Goal: Check status: Check status

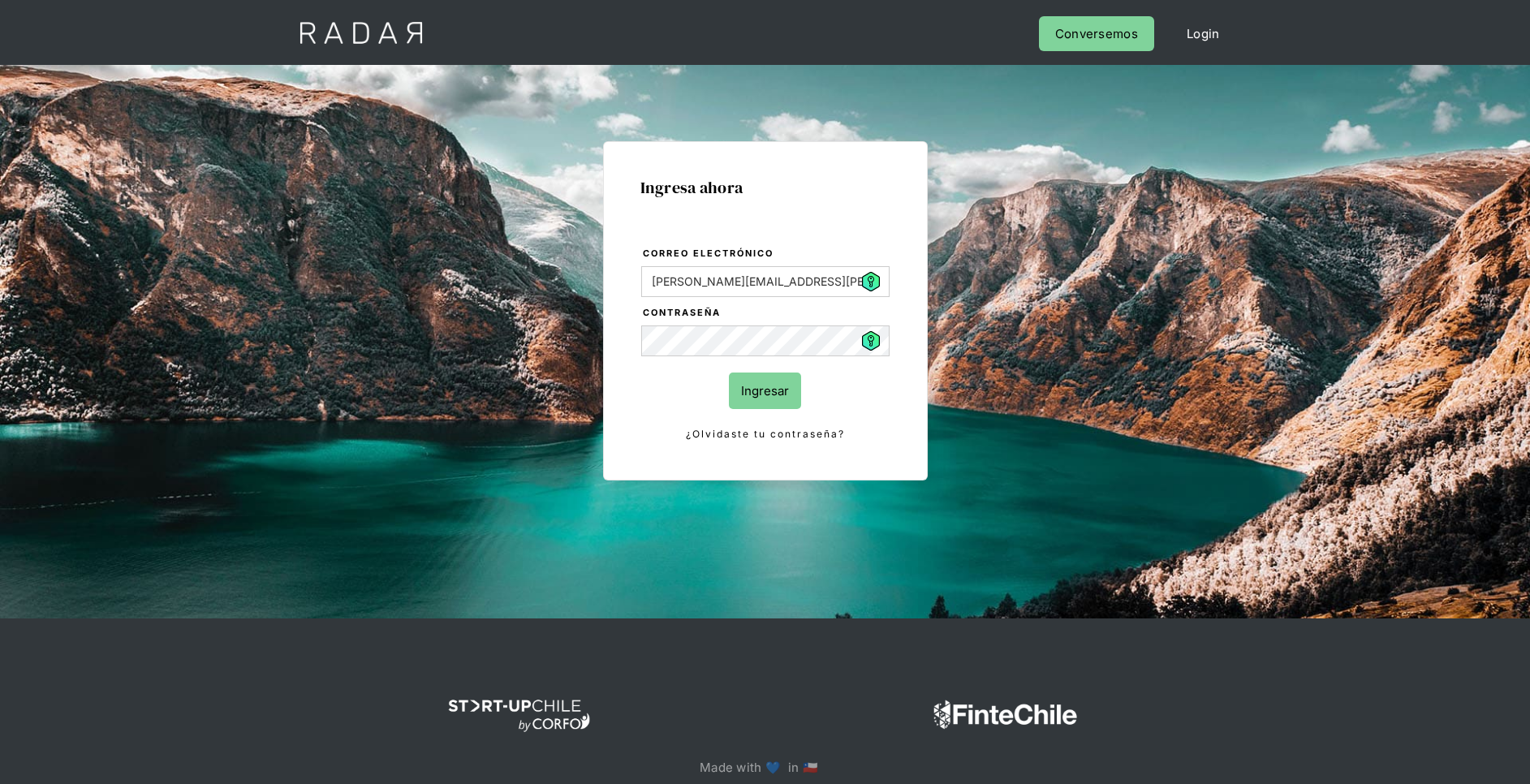
click at [755, 377] on input "Ingresar" at bounding box center [765, 391] width 73 height 37
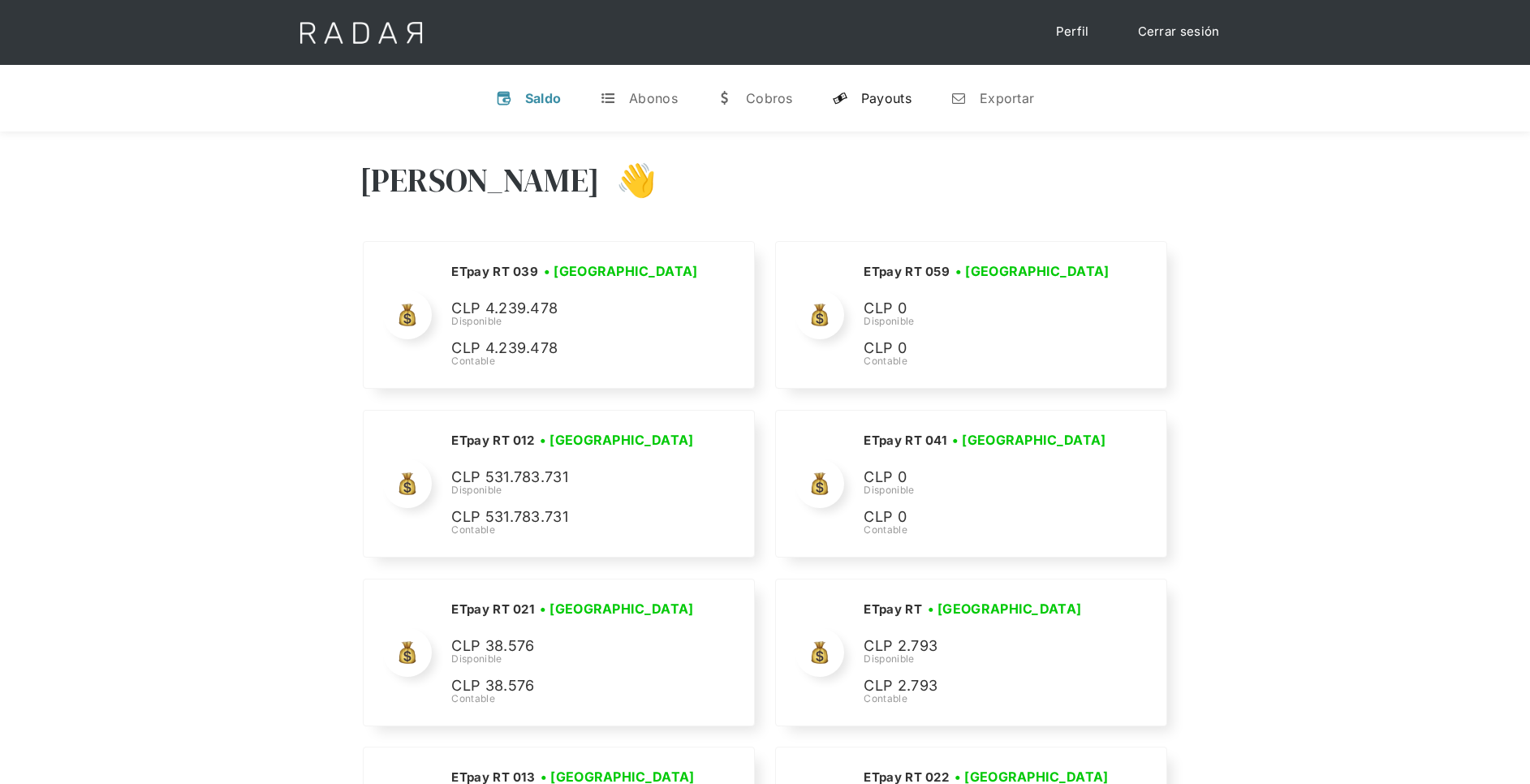
click at [874, 114] on link "y Payouts" at bounding box center [872, 99] width 106 height 43
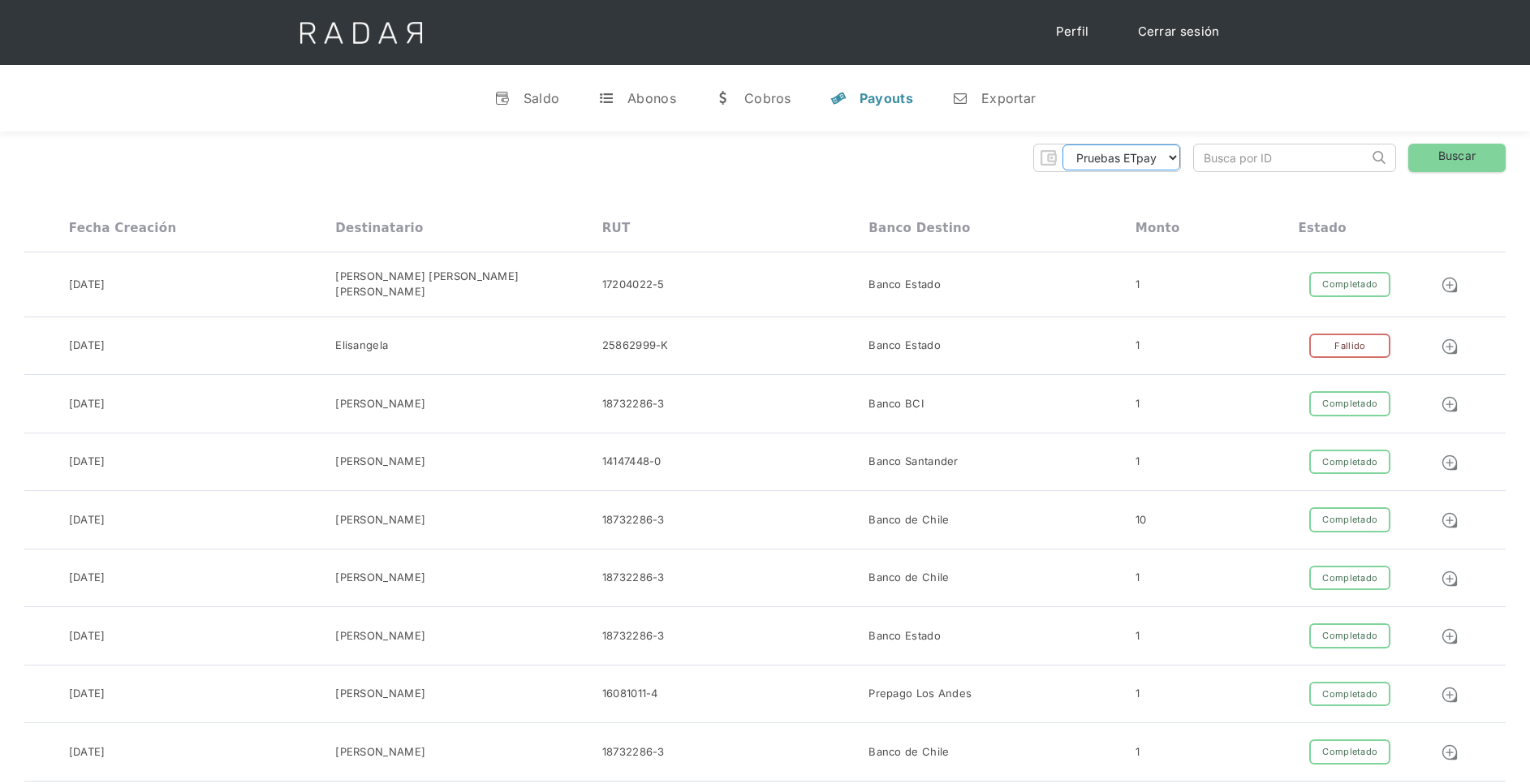
drag, startPoint x: 1179, startPoint y: 162, endPoint x: 1167, endPoint y: 172, distance: 15.6
click at [1179, 162] on select "Pruebas ETpay Cuenta 1.000 Cuenta 1.001 Cuenta 1.002 Cuenta 1.003 Cuenta 1.004 …" at bounding box center [1121, 157] width 117 height 26
select select "etpay-cuenta-1001"
click at [1063, 144] on select "Pruebas ETpay Cuenta 1.000 Cuenta 1.001 Cuenta 1.002 Cuenta 1.003 Cuenta 1.004 …" at bounding box center [1121, 157] width 117 height 26
click at [1273, 156] on input "search" at bounding box center [1281, 158] width 175 height 27
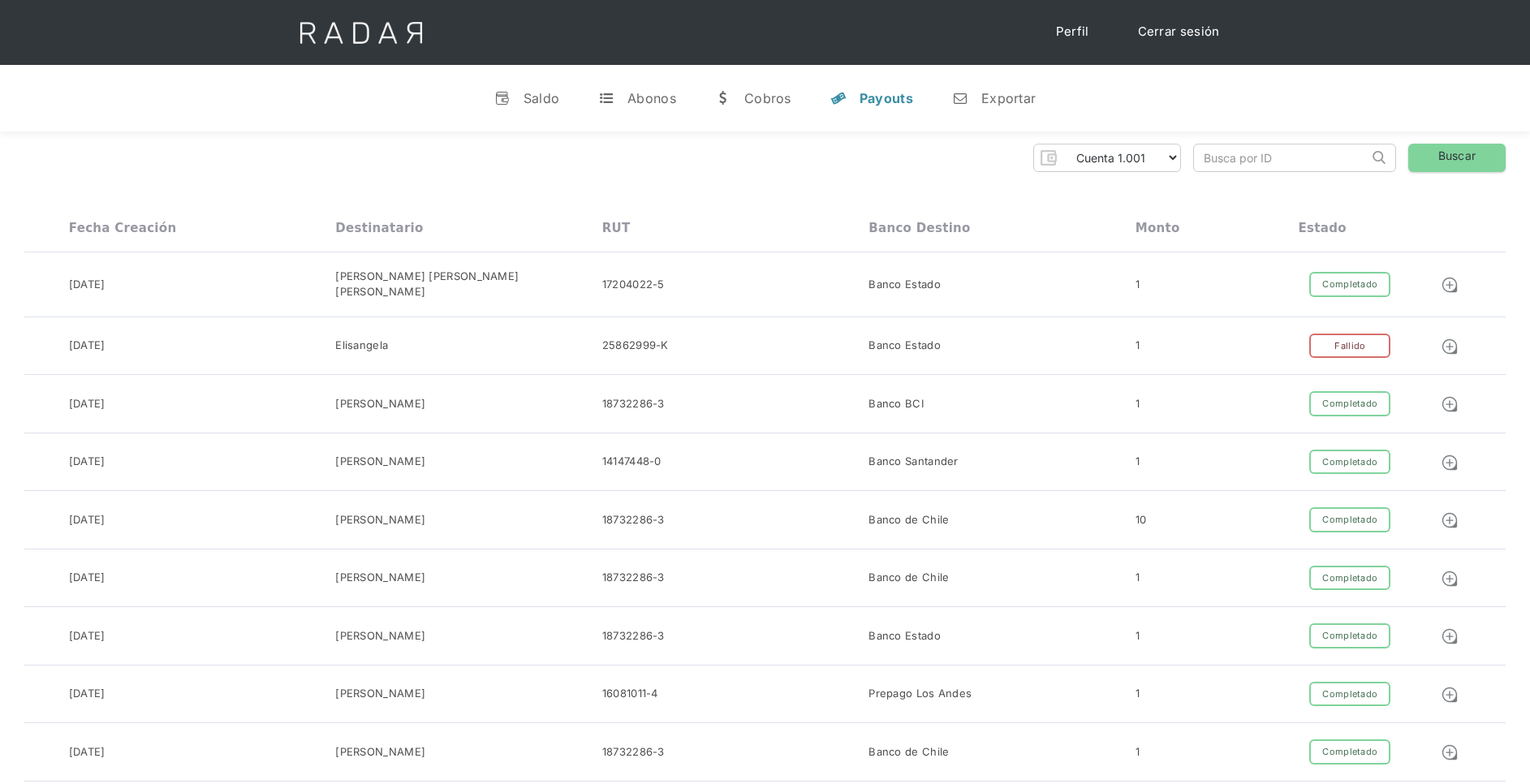
paste input "1550118719589-01"
type input "1550118719589"
click at [1457, 157] on link "Buscar" at bounding box center [1456, 157] width 97 height 28
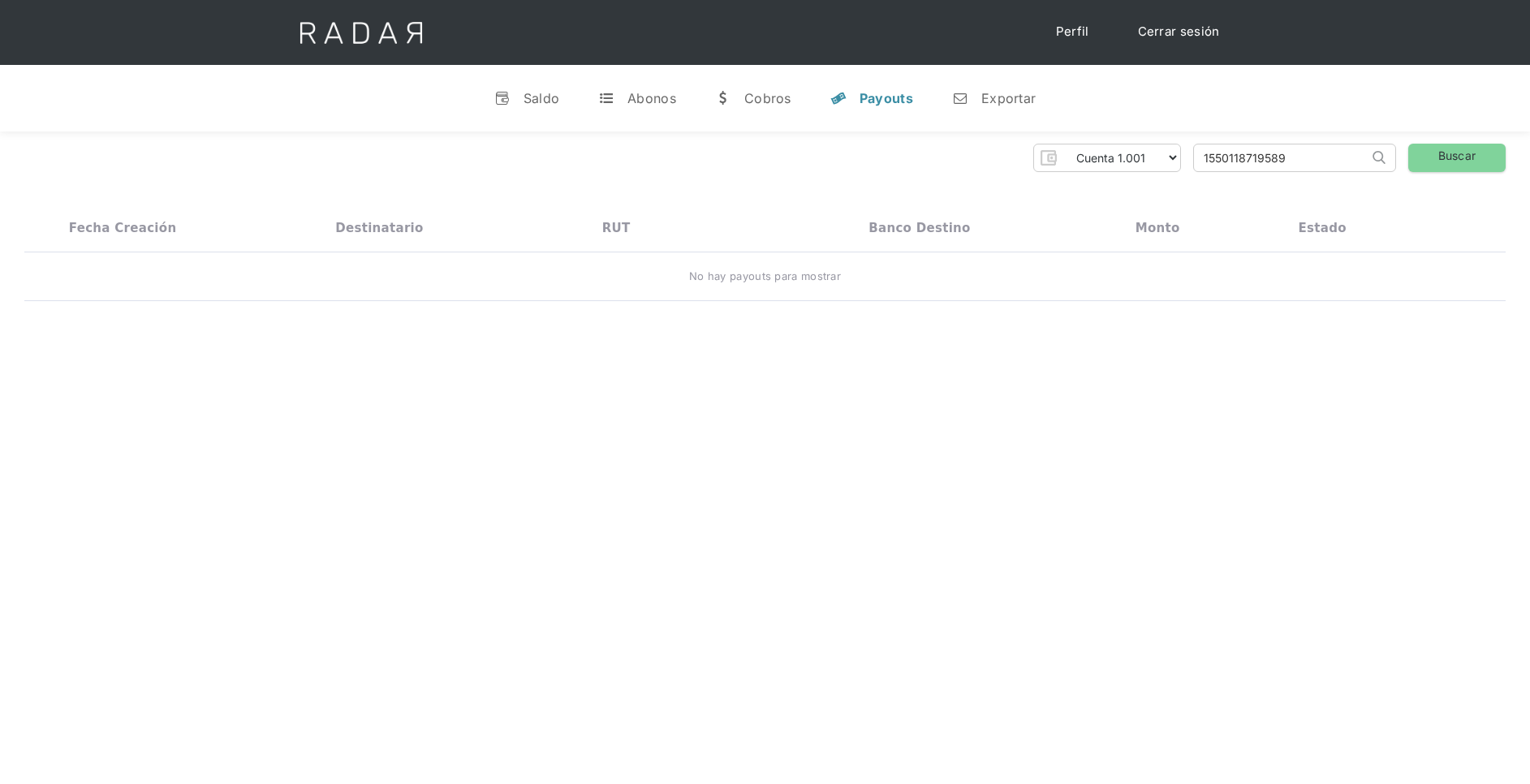
click at [870, 98] on div "Payouts" at bounding box center [886, 98] width 53 height 16
click at [899, 90] on div "Payouts" at bounding box center [886, 98] width 53 height 16
click at [939, 189] on div "Pruebas ETpay Cuenta 1.000 Cuenta 1.001 Cuenta 1.002 Cuenta 1.003 Cuenta 1.004 …" at bounding box center [765, 223] width 1530 height 182
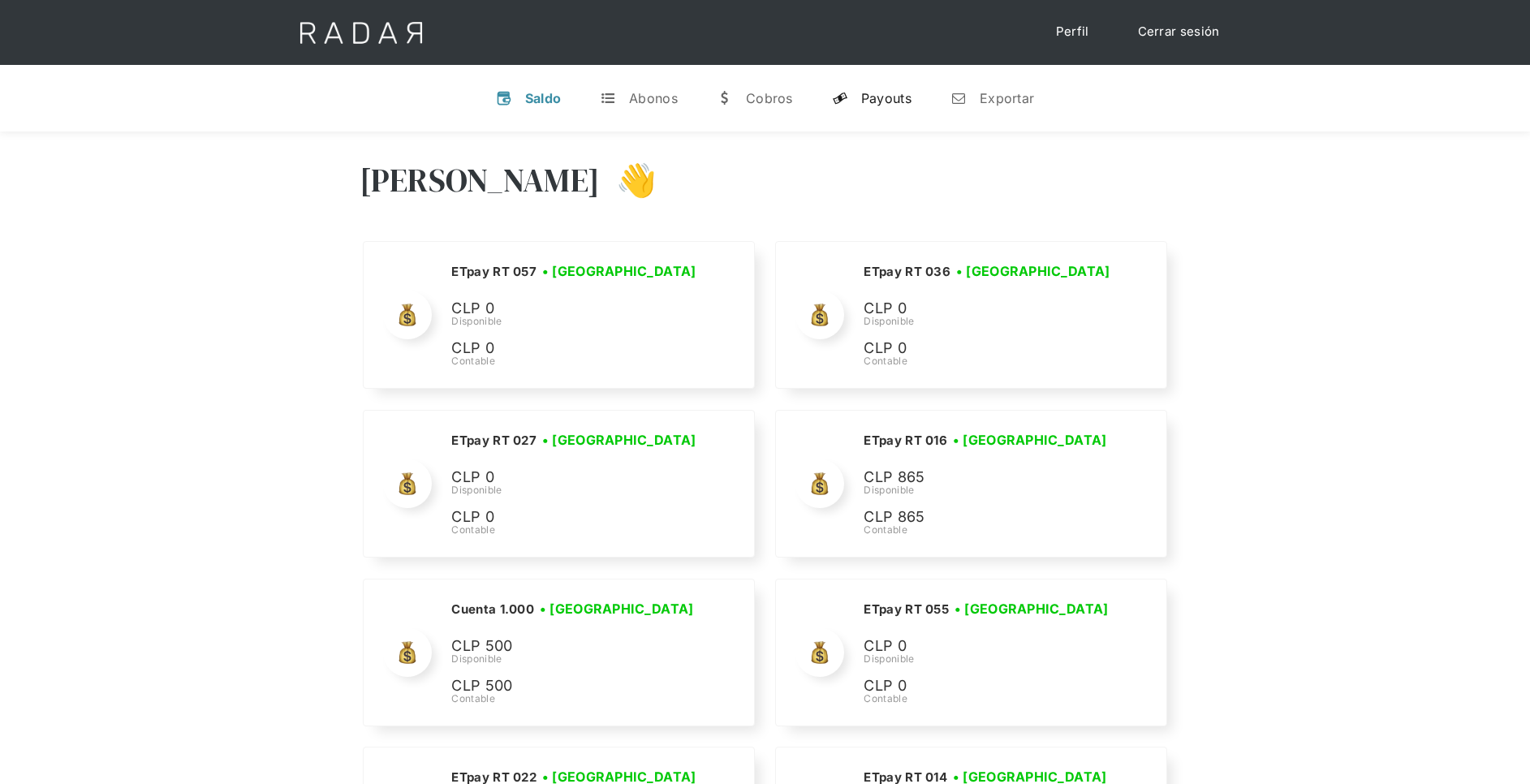
click at [854, 87] on link "y Payouts" at bounding box center [872, 99] width 106 height 43
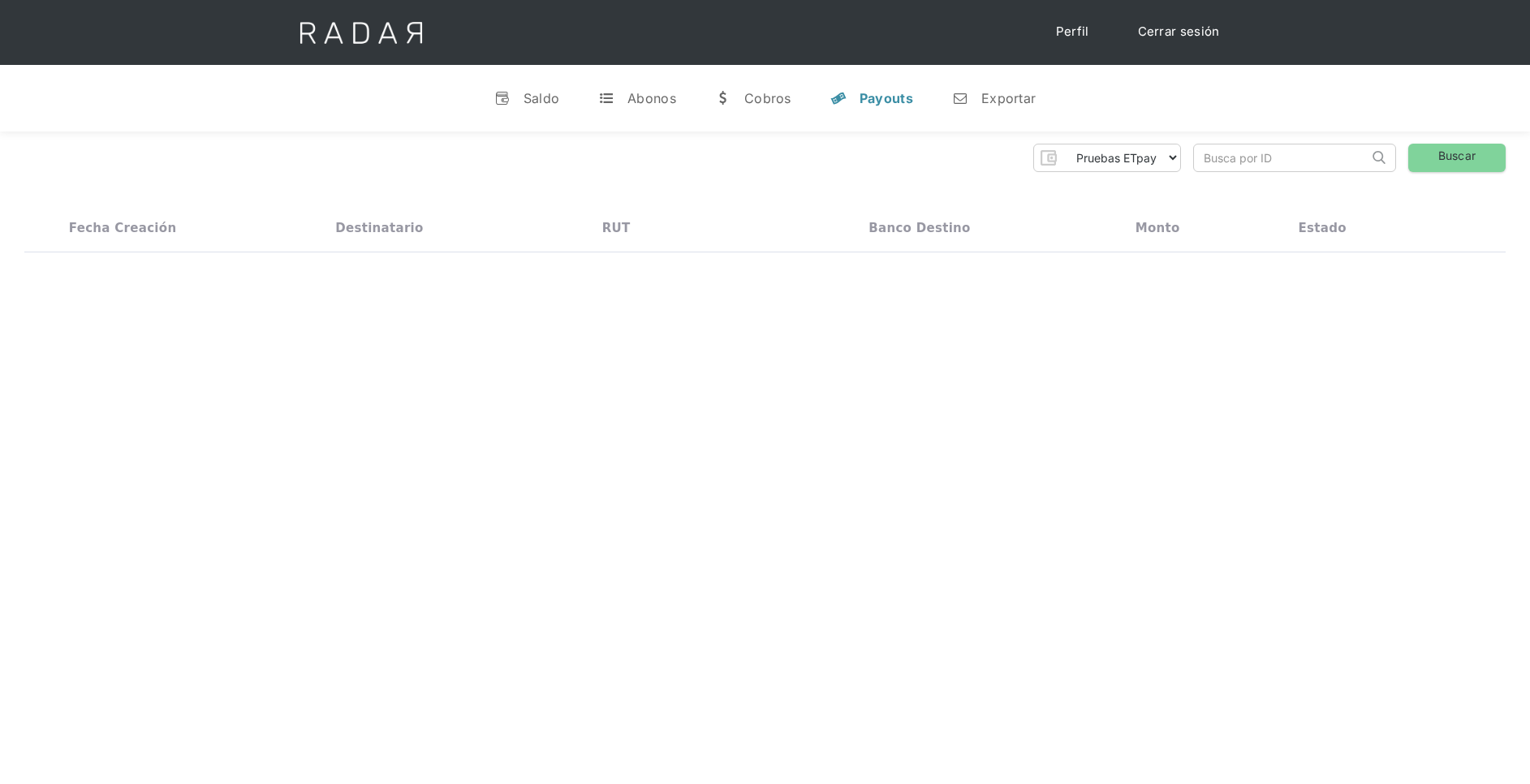
click at [879, 116] on link "y Payouts" at bounding box center [872, 99] width 109 height 43
click at [884, 107] on link "y Payouts" at bounding box center [872, 99] width 109 height 43
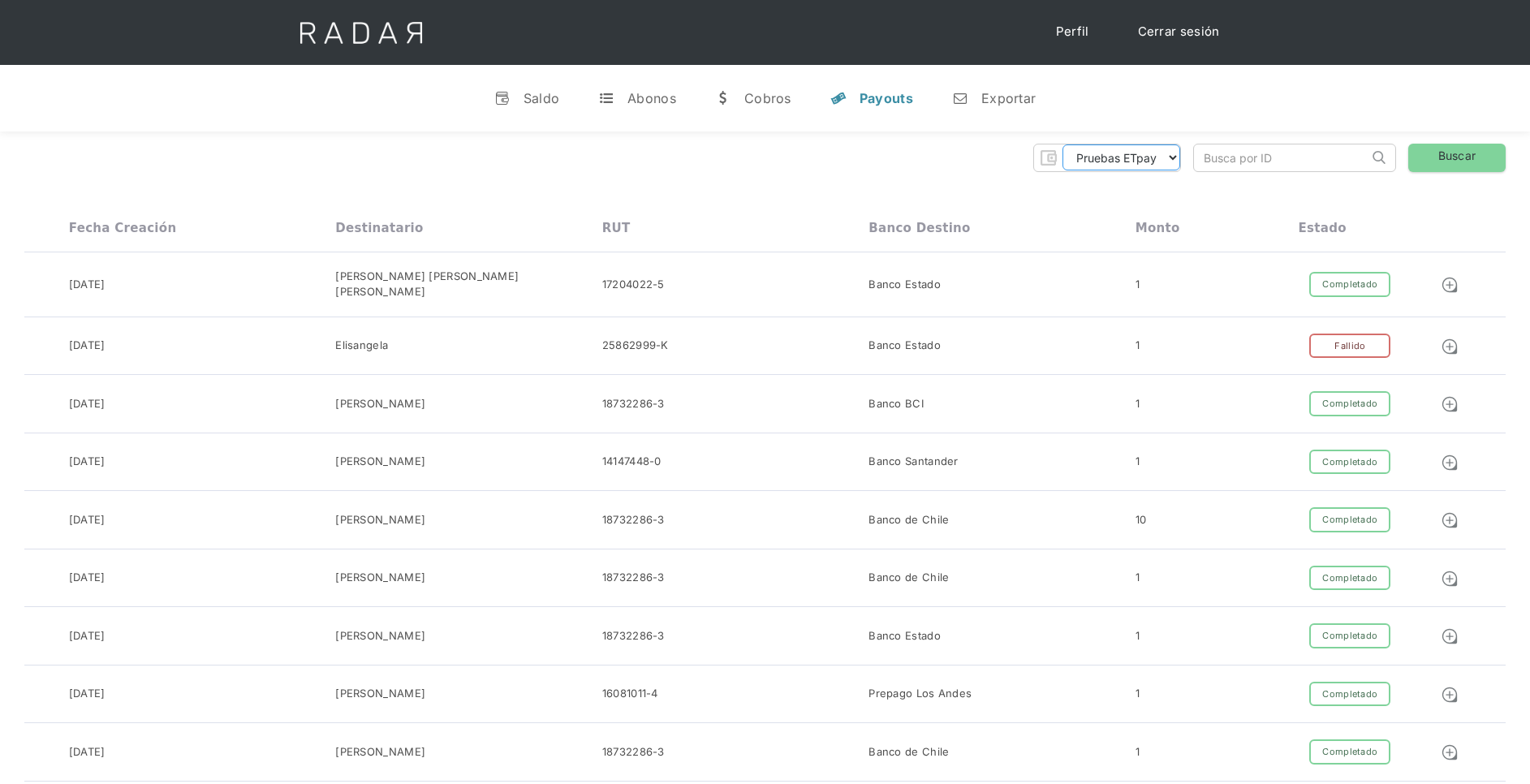
click at [1149, 161] on select "Pruebas ETpay Cuenta 1.000 Cuenta 1.001 Cuenta 1.002 Cuenta 1.003 Cuenta 1.004 …" at bounding box center [1121, 157] width 117 height 26
select select "etpay-cuenta-1001"
click at [1063, 144] on select "Pruebas ETpay Cuenta 1.000 Cuenta 1.001 Cuenta 1.002 Cuenta 1.003 Cuenta 1.004 …" at bounding box center [1121, 157] width 117 height 26
click at [1438, 157] on link "Buscar" at bounding box center [1456, 157] width 97 height 28
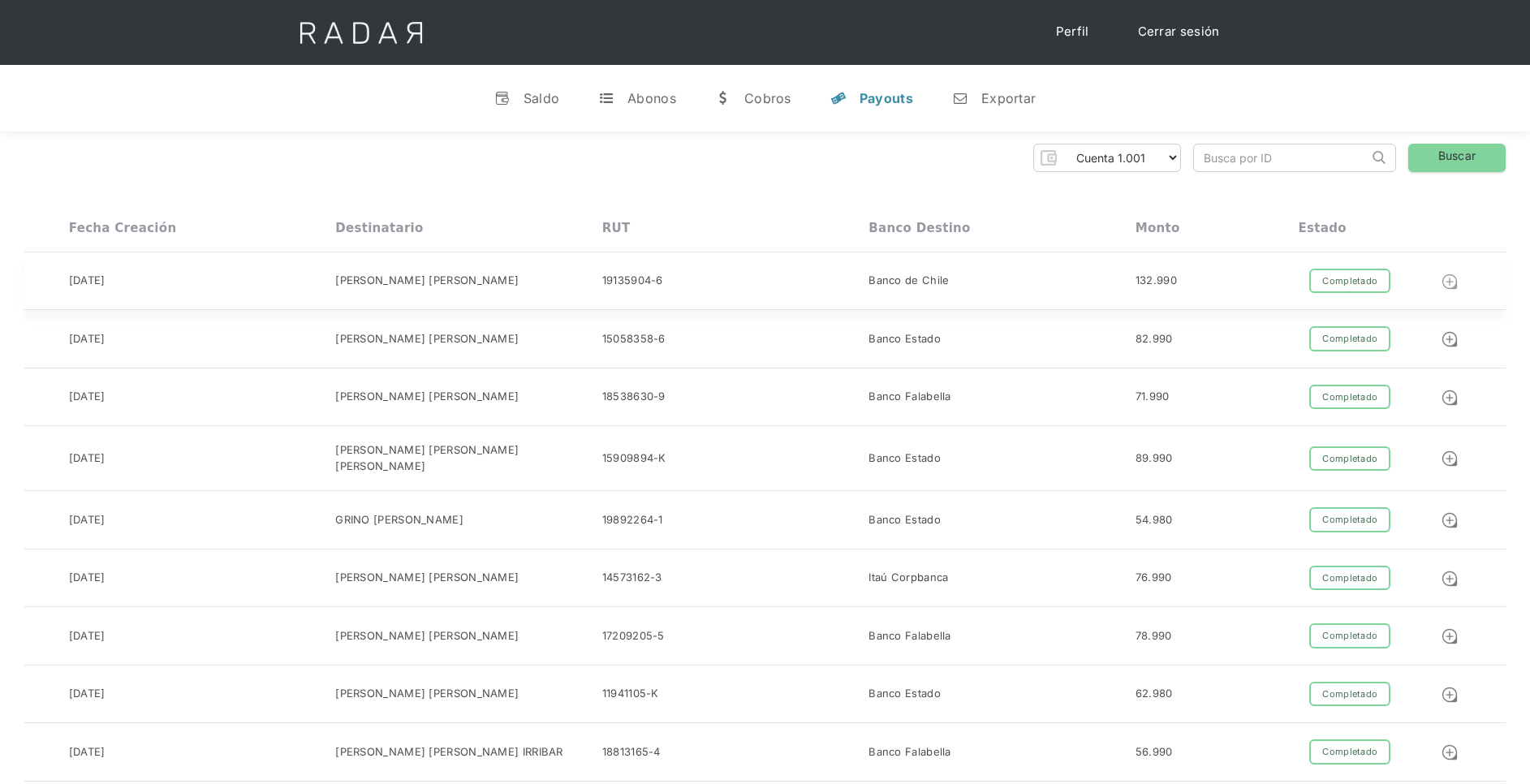
click at [1445, 290] on img at bounding box center [1450, 281] width 17 height 17
click at [1454, 278] on img at bounding box center [1450, 281] width 17 height 17
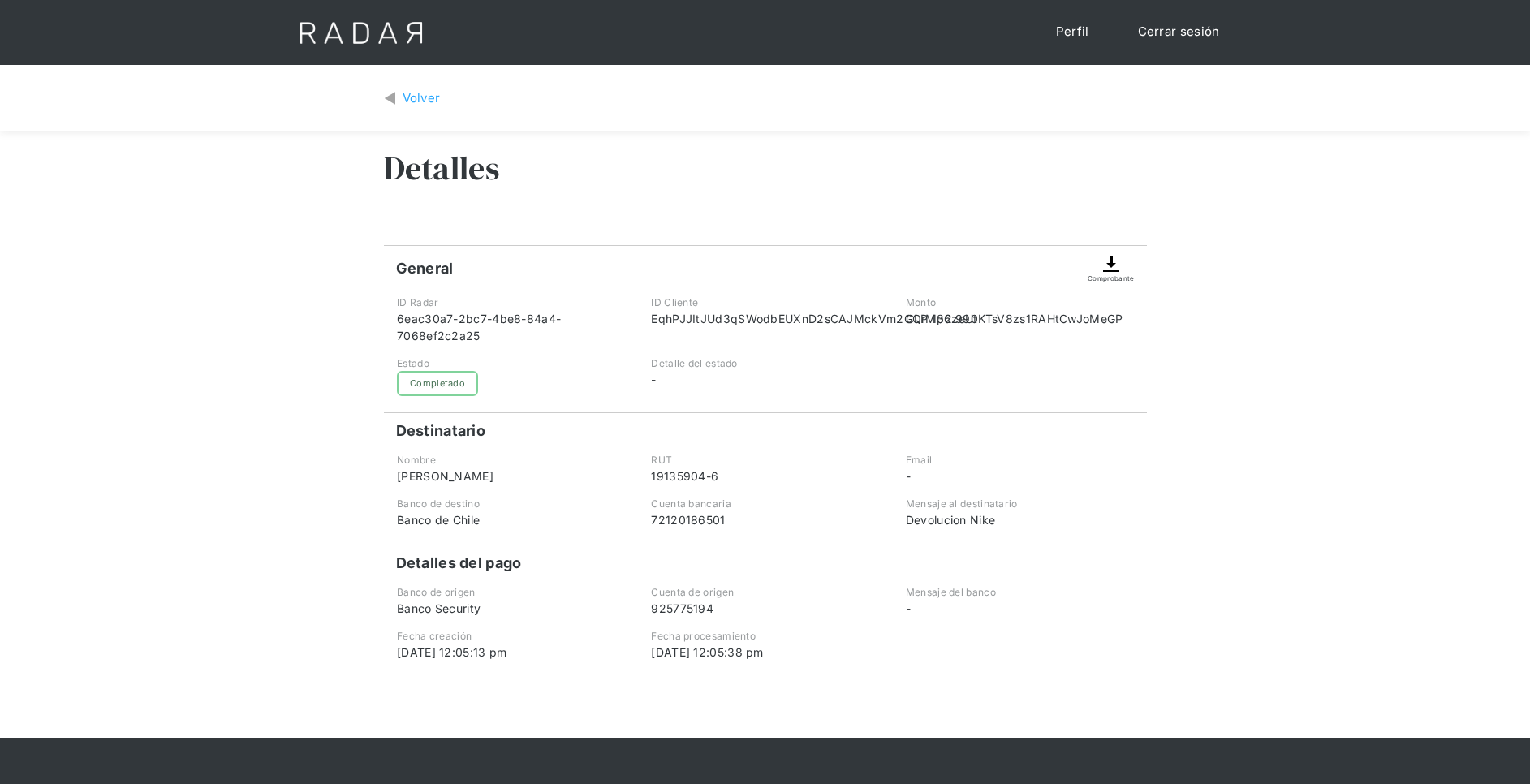
click at [1108, 262] on img at bounding box center [1111, 264] width 19 height 19
